Goal: Transaction & Acquisition: Obtain resource

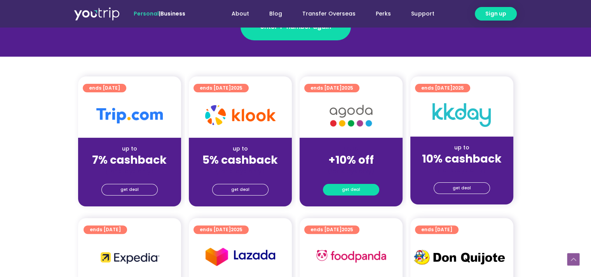
click at [342, 188] on span "get deal" at bounding box center [351, 189] width 18 height 11
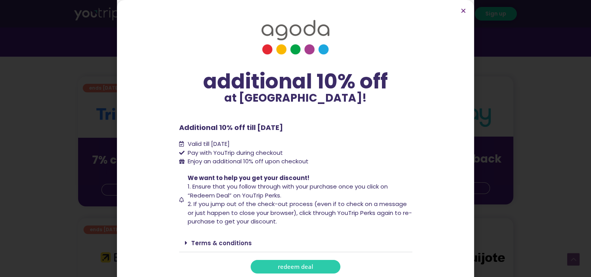
click at [283, 268] on span "redeem deal" at bounding box center [295, 267] width 35 height 6
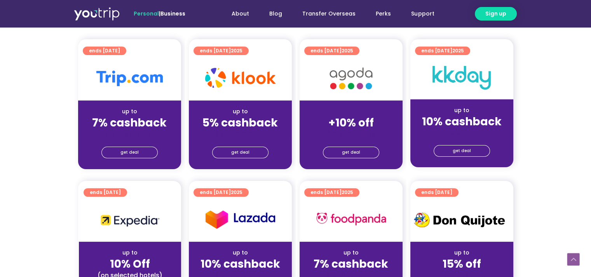
scroll to position [233, 0]
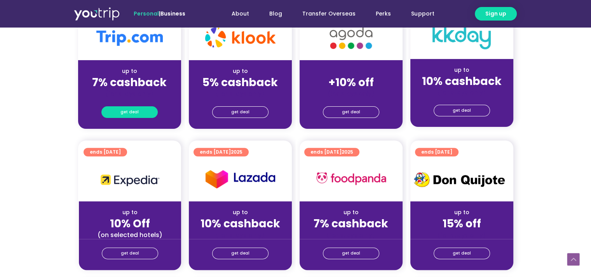
click at [126, 111] on span "get deal" at bounding box center [129, 112] width 18 height 11
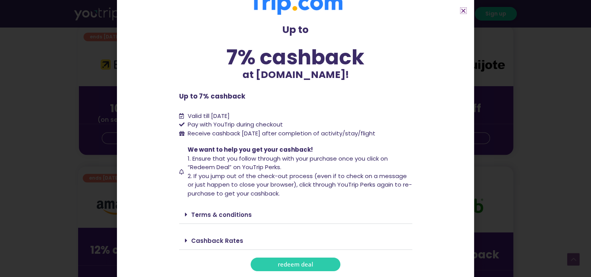
scroll to position [350, 0]
click at [278, 263] on span "redeem deal" at bounding box center [295, 265] width 35 height 6
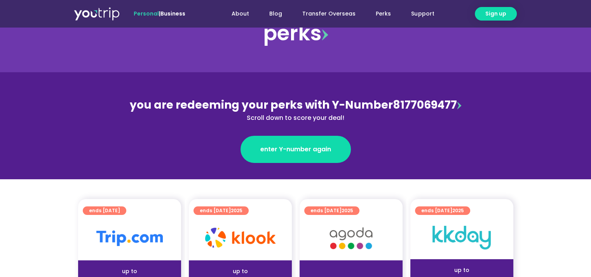
scroll to position [155, 0]
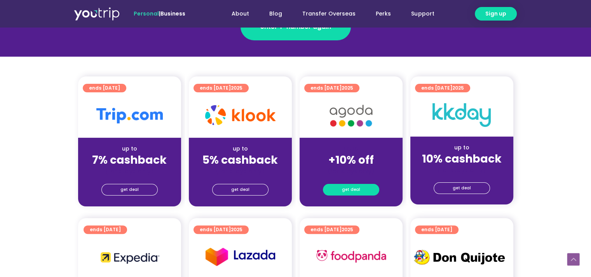
click at [340, 187] on link "get deal" at bounding box center [351, 190] width 56 height 12
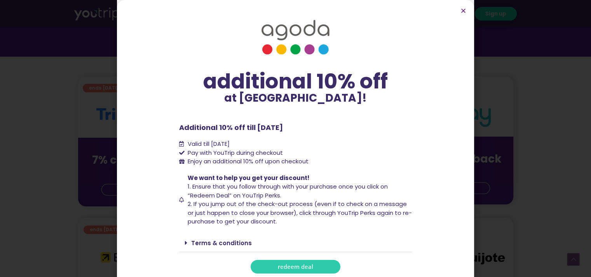
click at [311, 263] on link "redeem deal" at bounding box center [296, 267] width 90 height 14
